Goal: Information Seeking & Learning: Find contact information

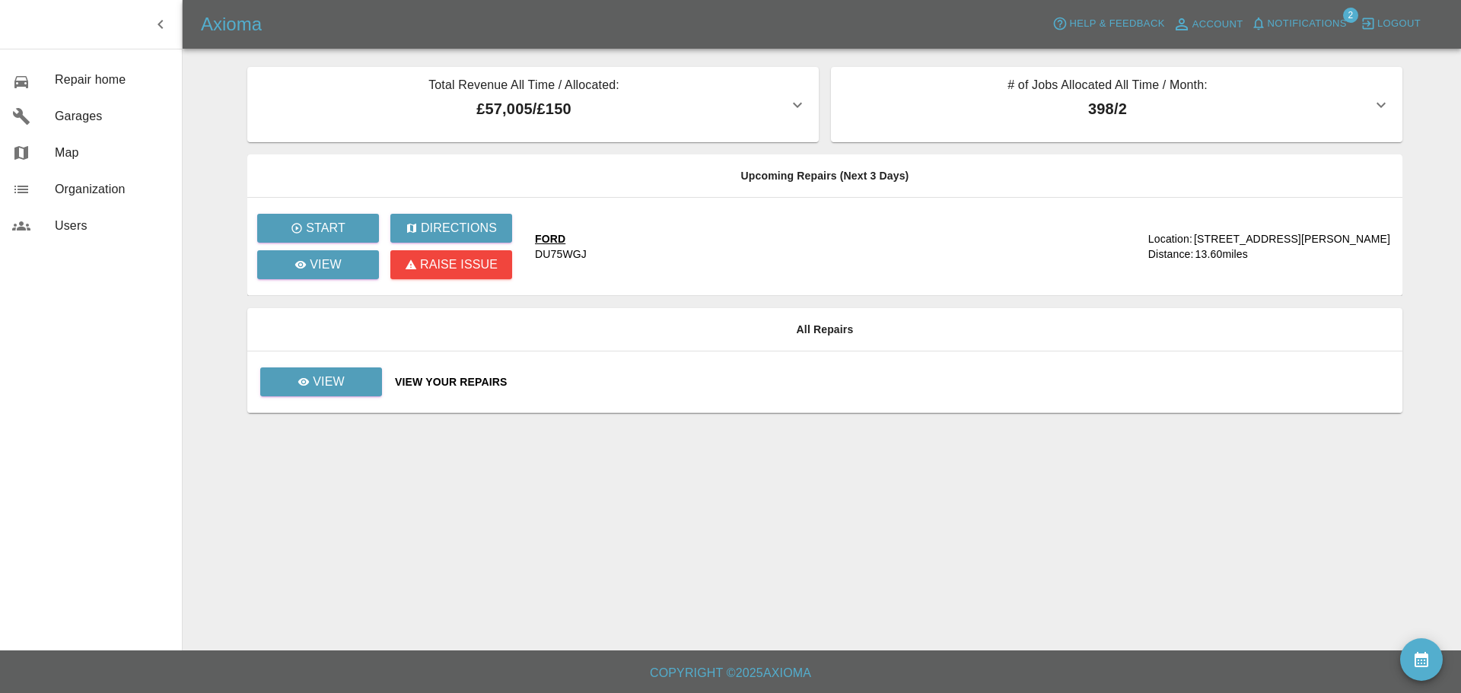
click at [422, 384] on div "View Your Repairs" at bounding box center [893, 381] width 996 height 15
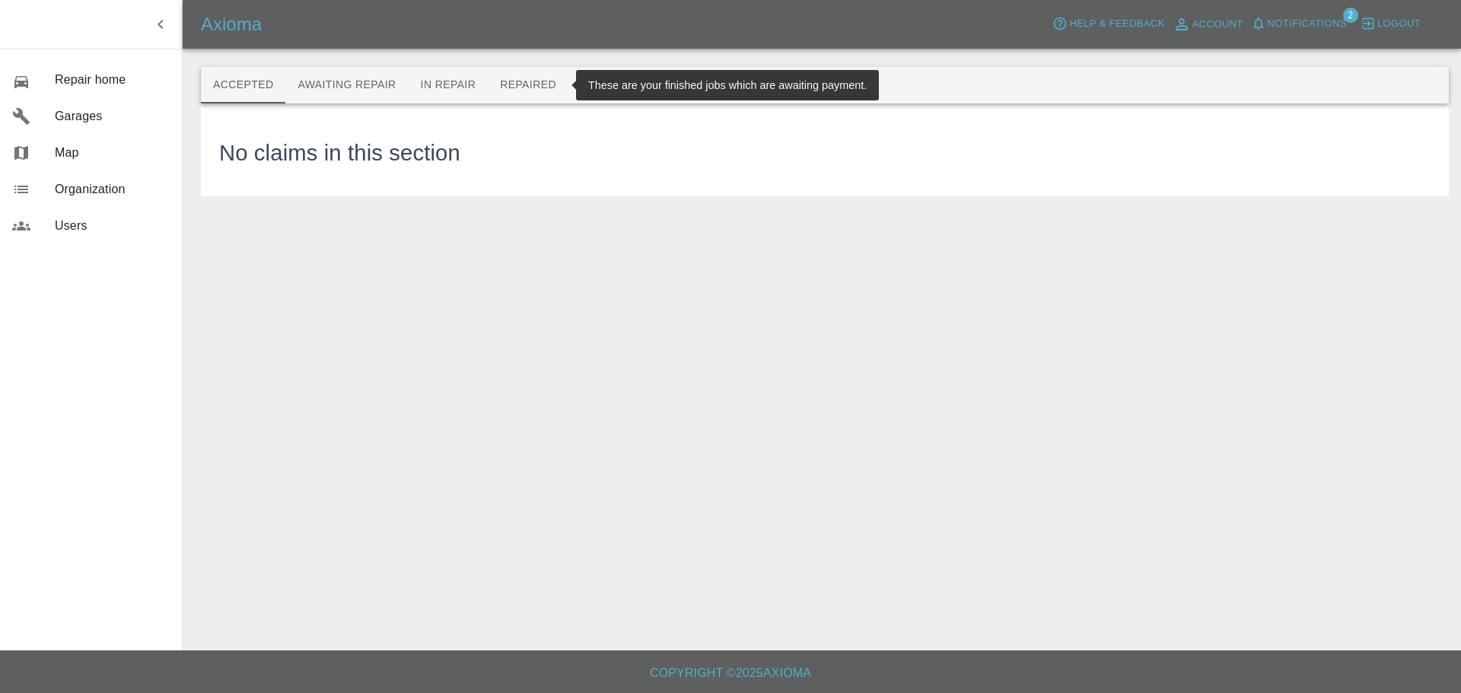
click at [517, 79] on button "Repaired" at bounding box center [528, 85] width 81 height 37
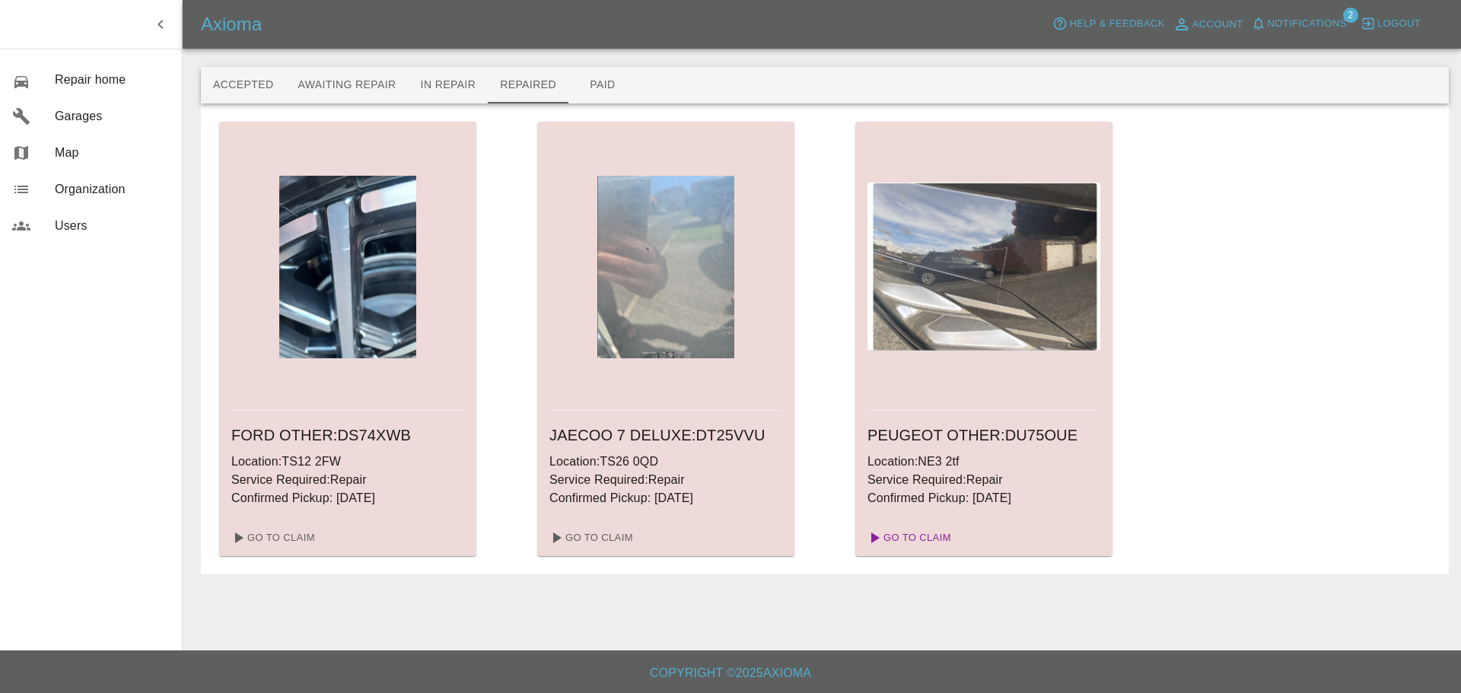
click at [926, 537] on link "Go To Claim" at bounding box center [909, 538] width 94 height 24
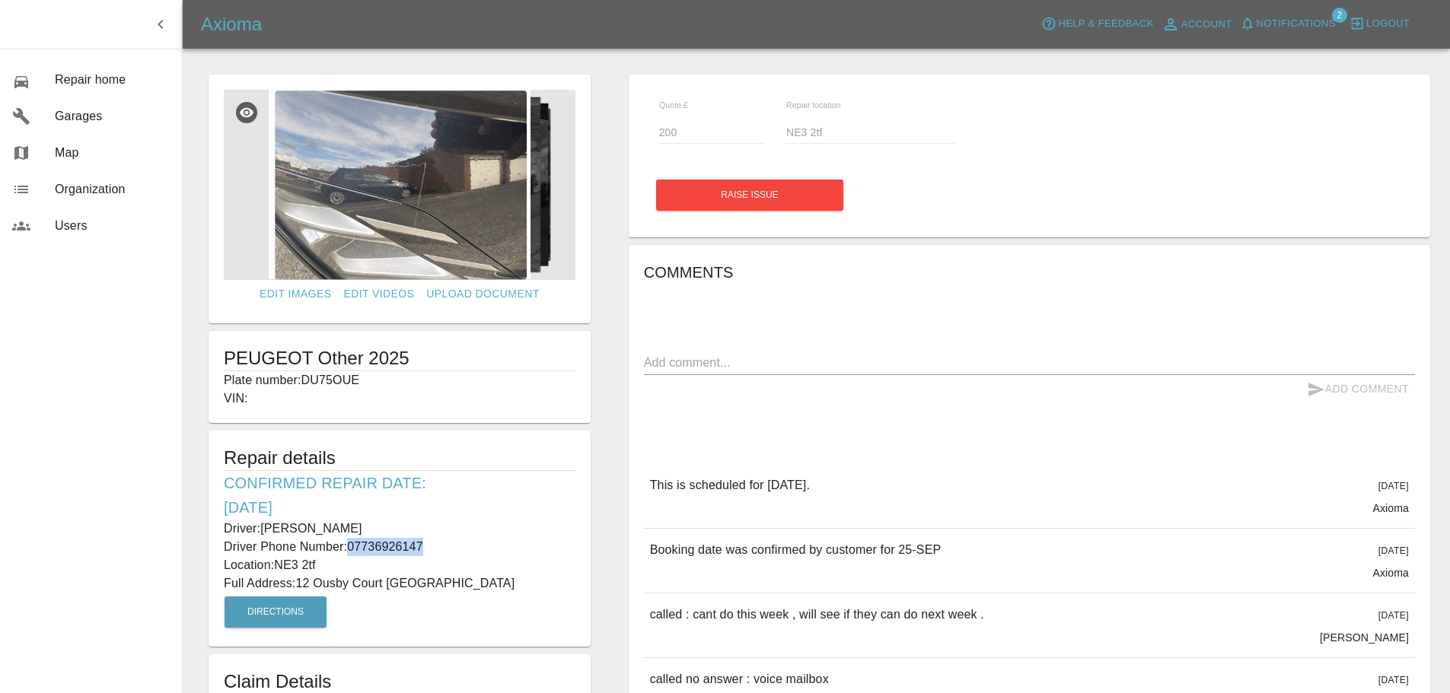
drag, startPoint x: 352, startPoint y: 549, endPoint x: 456, endPoint y: 548, distance: 104.3
click at [456, 548] on p "Driver Phone Number: [PHONE_NUMBER]" at bounding box center [400, 547] width 352 height 18
copy p "07736926147"
